Goal: Find specific page/section: Find specific page/section

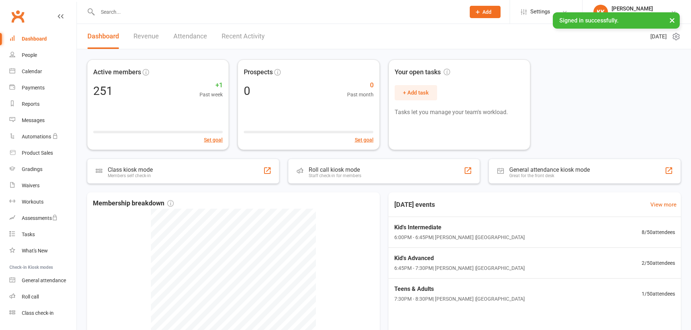
click at [141, 14] on input "text" at bounding box center [277, 12] width 365 height 10
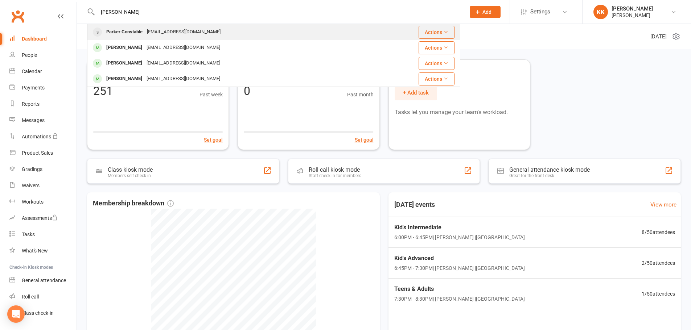
type input "[PERSON_NAME]"
click at [142, 31] on div "Parker Constable" at bounding box center [124, 32] width 41 height 11
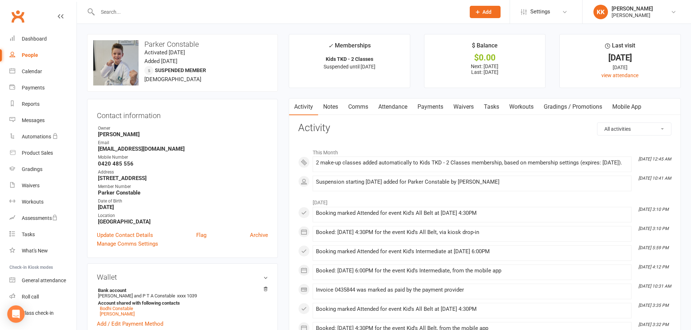
click at [433, 106] on link "Payments" at bounding box center [430, 107] width 36 height 17
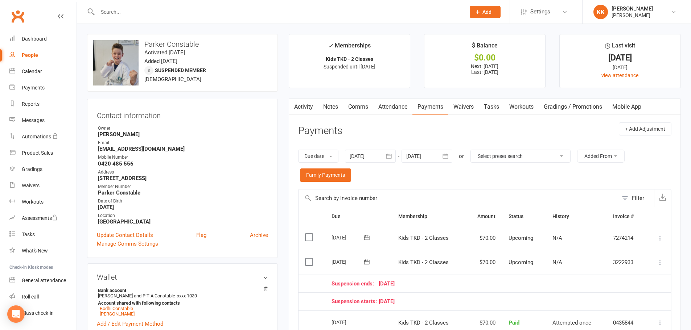
click at [394, 104] on link "Attendance" at bounding box center [392, 107] width 39 height 17
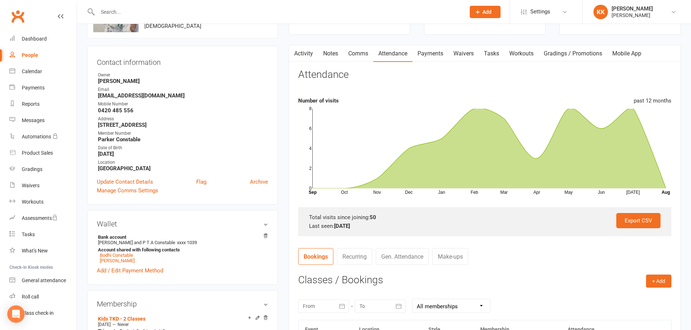
scroll to position [109, 0]
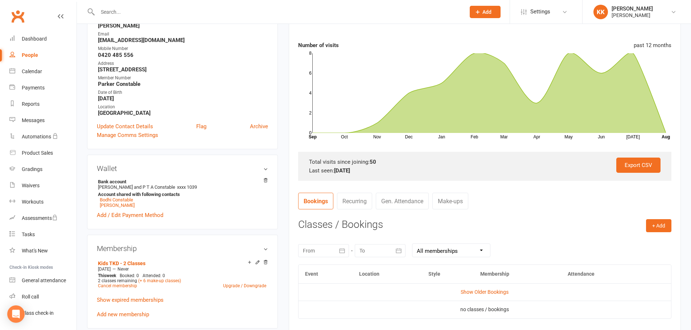
click at [448, 199] on link "Make-ups" at bounding box center [450, 201] width 36 height 17
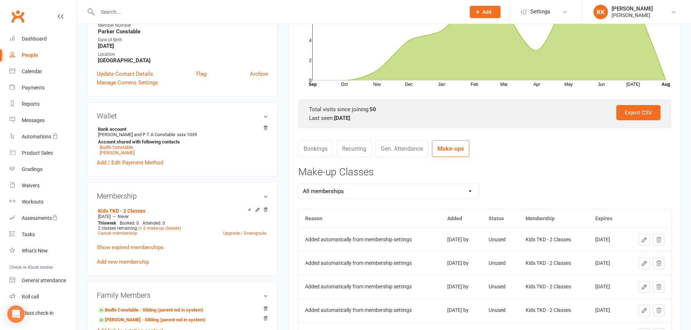
scroll to position [290, 0]
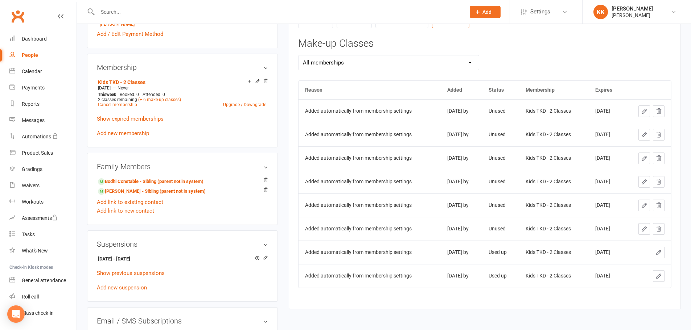
click at [662, 110] on button at bounding box center [659, 112] width 12 height 12
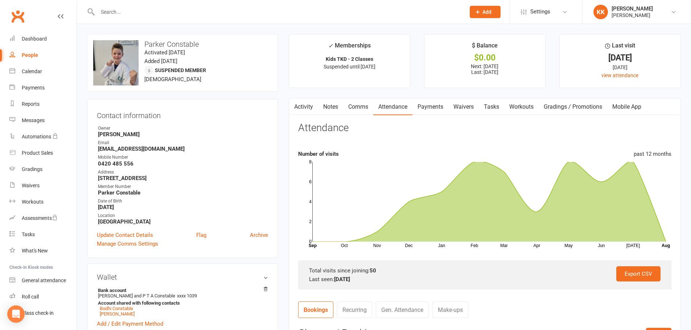
click at [20, 17] on link "Clubworx" at bounding box center [18, 16] width 18 height 18
